Goal: Check status: Check status

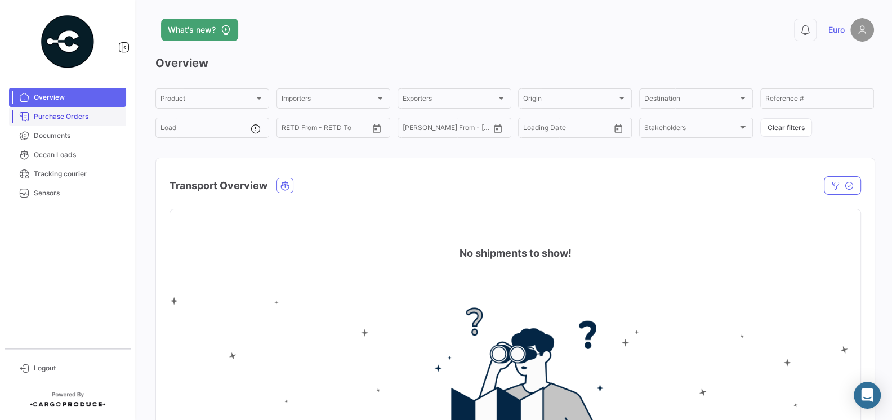
click at [79, 117] on span "Purchase Orders" at bounding box center [78, 117] width 88 height 10
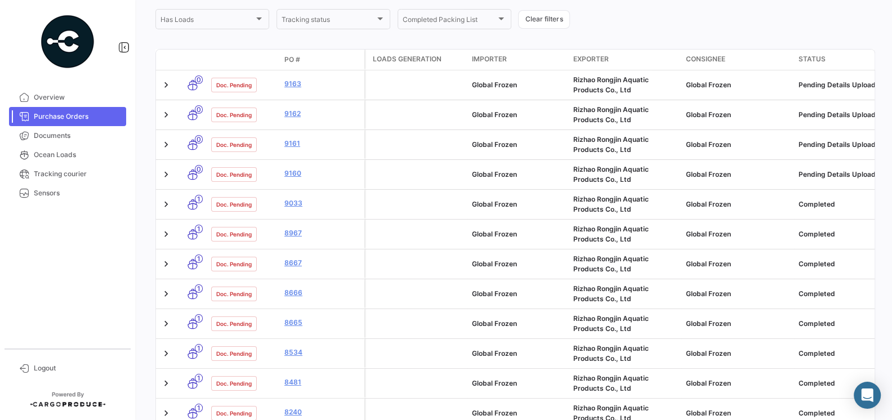
scroll to position [186, 0]
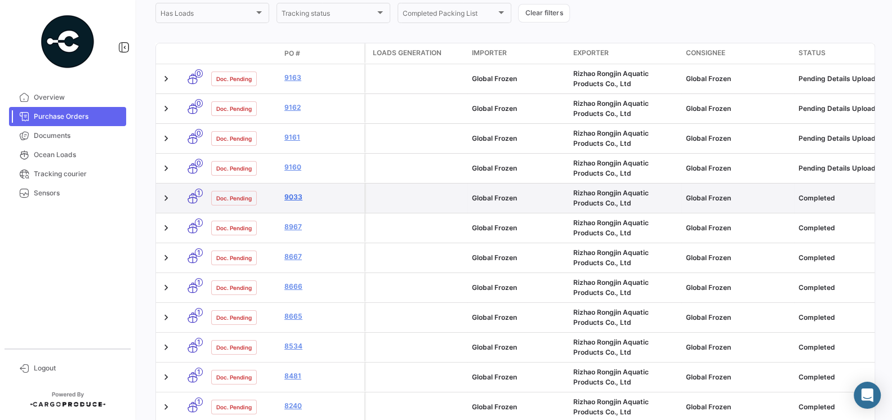
click at [297, 194] on link "9033" at bounding box center [321, 197] width 75 height 10
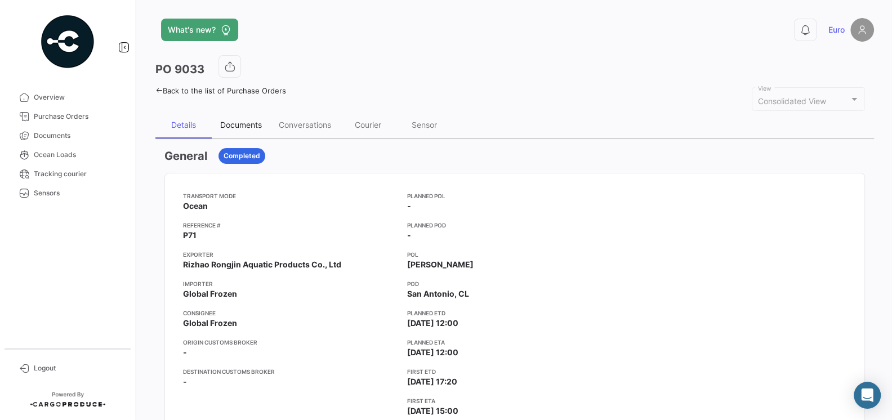
click at [246, 130] on div "Documents" at bounding box center [241, 125] width 59 height 27
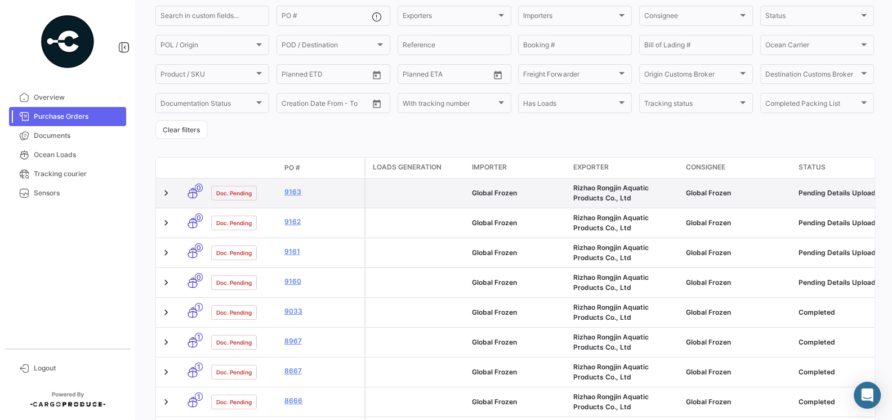
scroll to position [97, 0]
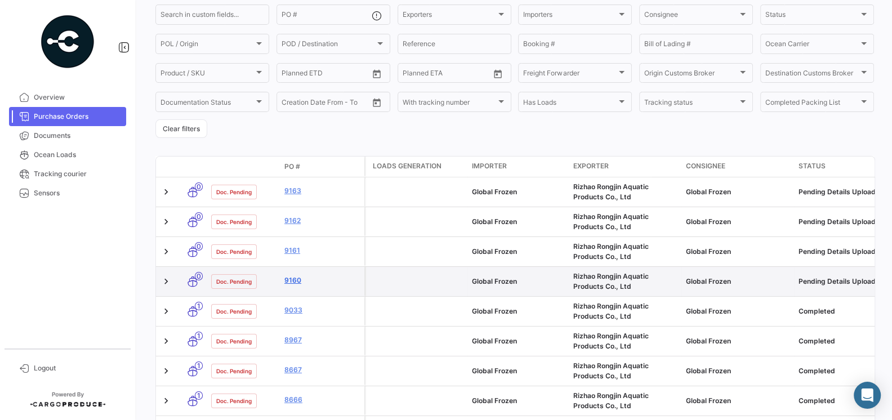
click at [290, 278] on link "9160" at bounding box center [321, 280] width 75 height 10
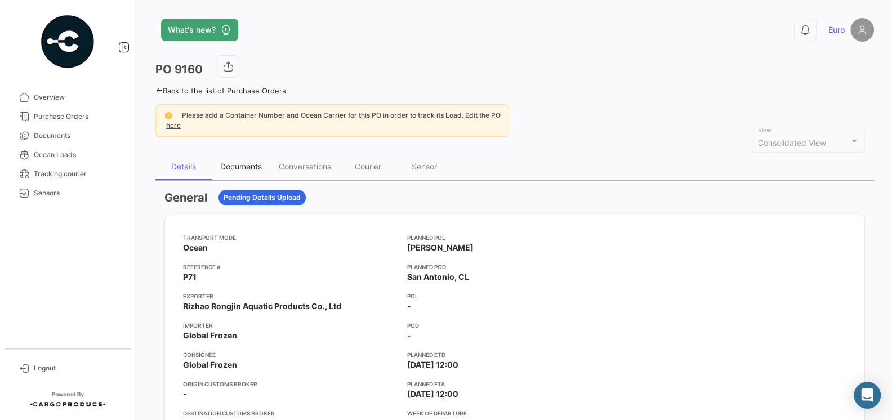
click at [232, 164] on div "Documents" at bounding box center [241, 167] width 42 height 10
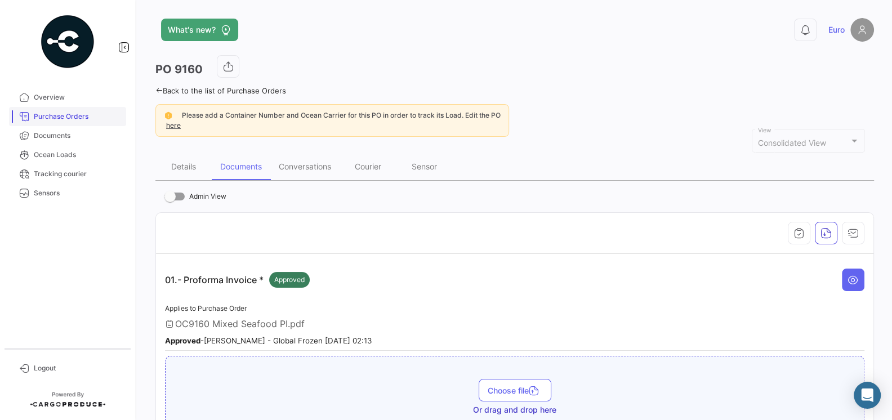
click at [48, 117] on span "Purchase Orders" at bounding box center [78, 117] width 88 height 10
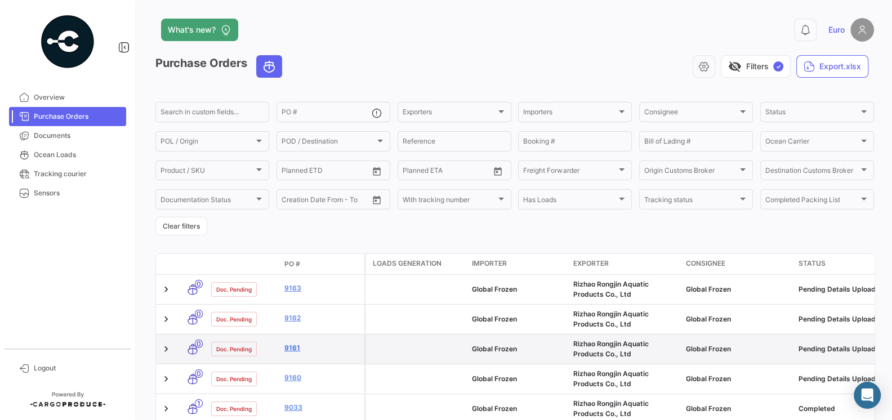
click at [296, 348] on link "9161" at bounding box center [321, 348] width 75 height 10
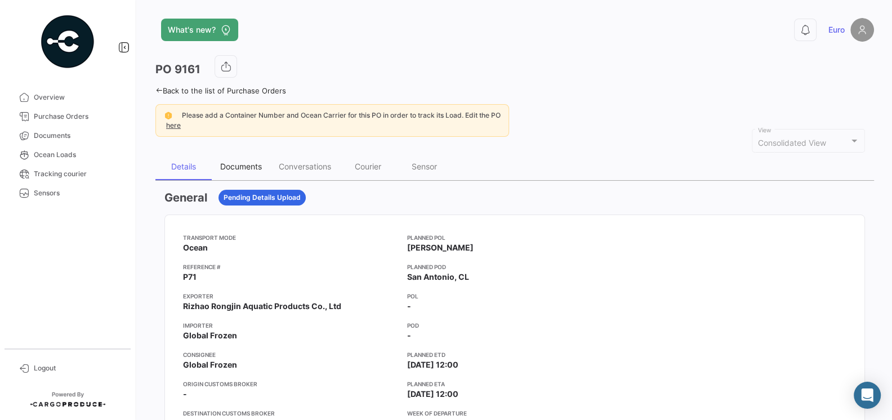
click at [238, 169] on div "Documents" at bounding box center [241, 167] width 42 height 10
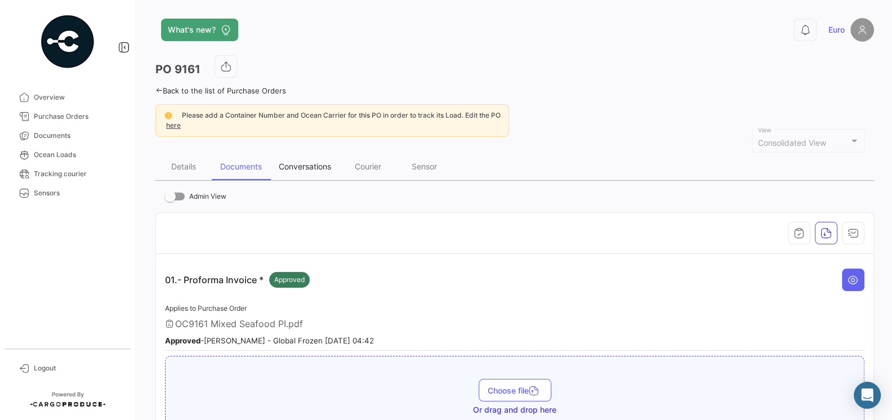
click at [307, 174] on div "Conversations" at bounding box center [304, 166] width 69 height 27
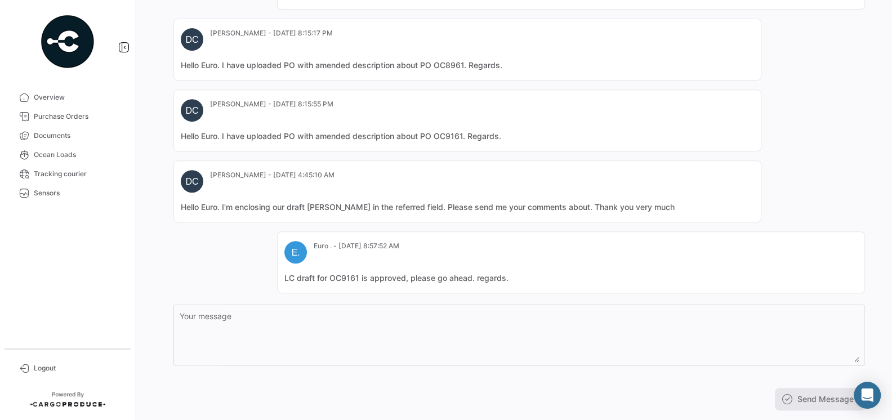
scroll to position [422, 0]
